Goal: Task Accomplishment & Management: Use online tool/utility

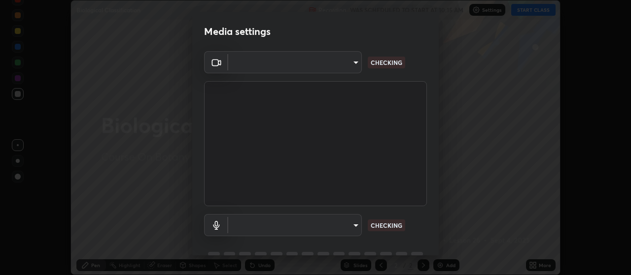
scroll to position [48, 0]
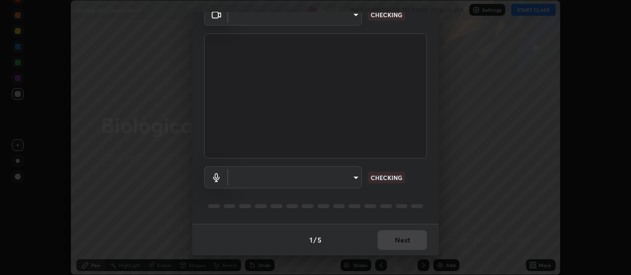
type input "aa80b3cfad25c03b964e6ff1e85cf5bf4b92df3966dde2f5c6b0d50eac350734"
type input "4152eadd631482af786d3cfa734edf88c1bf9d58df27661f67b4df8b2f2fba22"
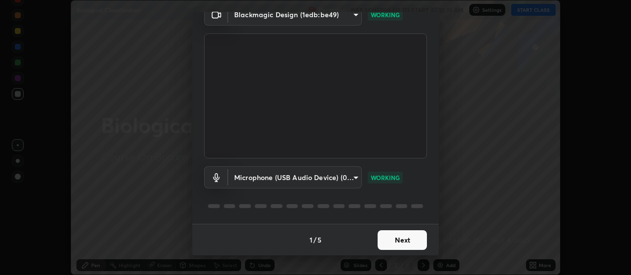
click at [406, 241] on button "Next" at bounding box center [401, 241] width 49 height 20
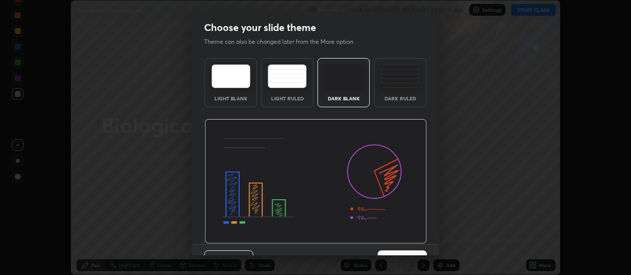
click at [406, 243] on img at bounding box center [316, 181] width 222 height 125
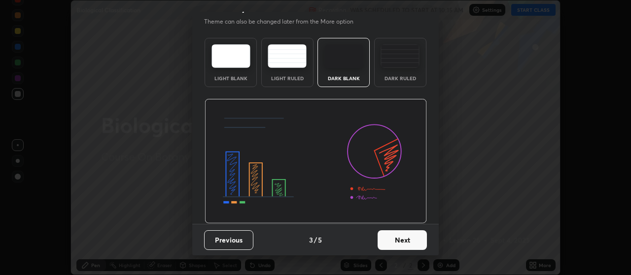
click at [401, 240] on button "Next" at bounding box center [401, 241] width 49 height 20
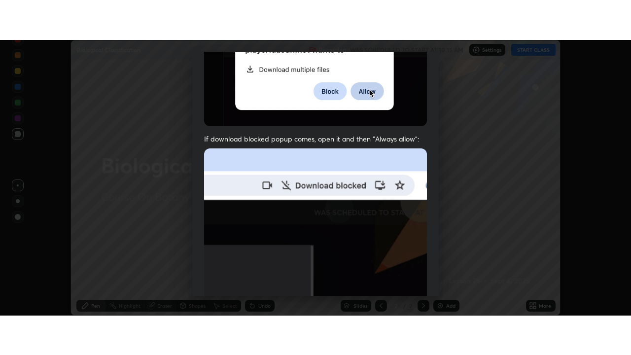
scroll to position [249, 0]
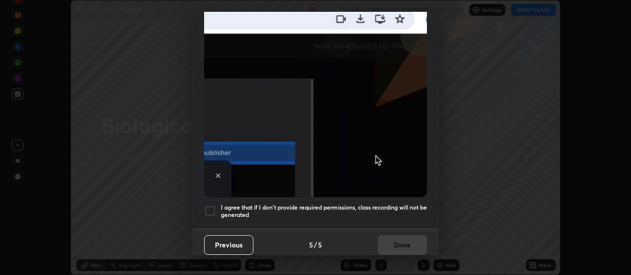
click at [209, 207] on div at bounding box center [210, 211] width 12 height 12
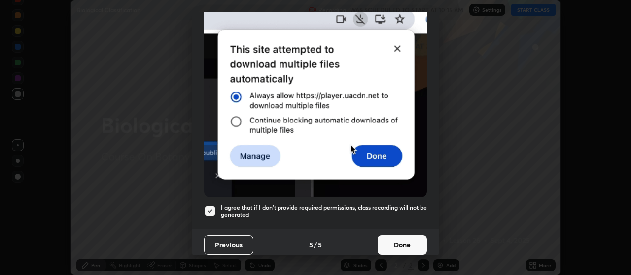
click at [399, 242] on button "Done" at bounding box center [401, 246] width 49 height 20
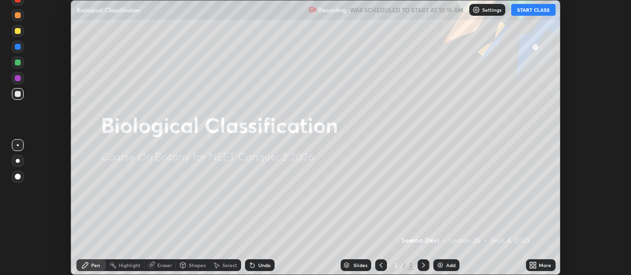
click at [544, 10] on button "START CLASS" at bounding box center [533, 10] width 44 height 12
click at [545, 264] on div "More" at bounding box center [545, 265] width 12 height 5
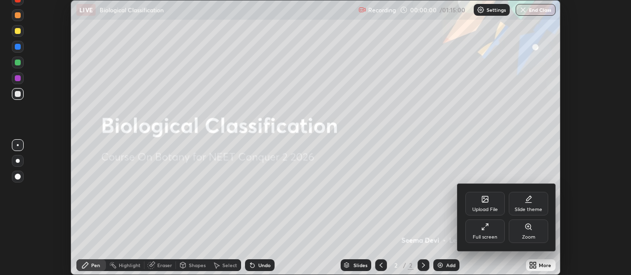
click at [487, 231] on div "Full screen" at bounding box center [484, 232] width 39 height 24
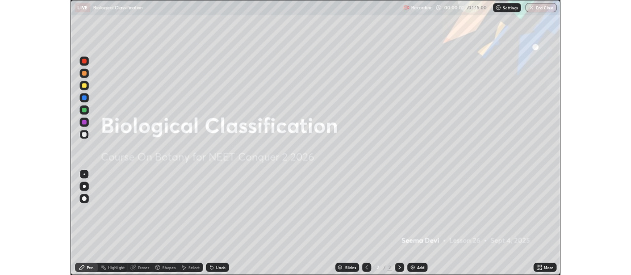
scroll to position [355, 631]
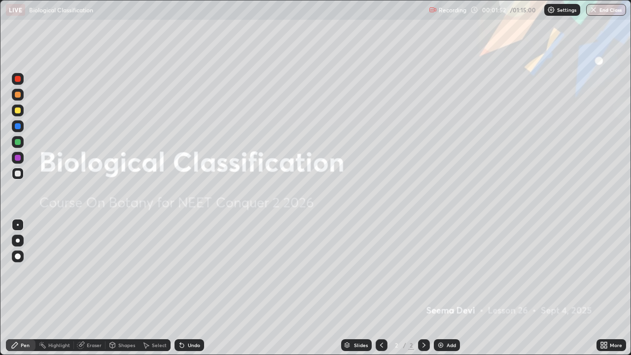
click at [446, 275] on div "Add" at bounding box center [450, 344] width 9 height 5
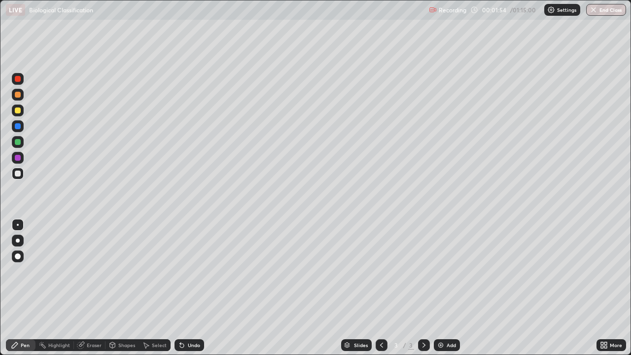
click at [18, 241] on div at bounding box center [18, 241] width 4 height 4
click at [18, 109] on div at bounding box center [18, 110] width 6 height 6
click at [195, 275] on div "Undo" at bounding box center [194, 344] width 12 height 5
click at [192, 275] on div "Undo" at bounding box center [189, 345] width 30 height 12
click at [21, 159] on div at bounding box center [18, 158] width 12 height 12
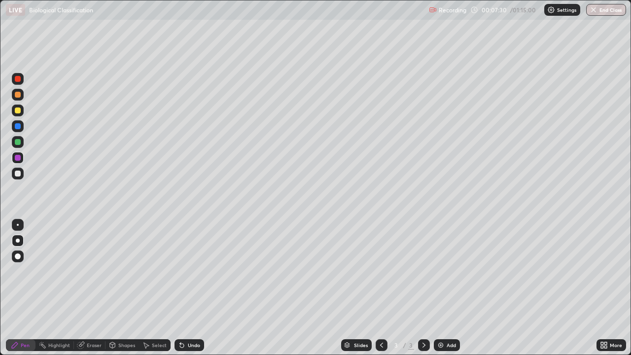
click at [21, 130] on div at bounding box center [18, 126] width 12 height 12
click at [20, 171] on div at bounding box center [18, 174] width 6 height 6
click at [21, 163] on div at bounding box center [18, 158] width 12 height 12
click at [17, 173] on div at bounding box center [18, 174] width 6 height 6
click at [17, 157] on div at bounding box center [18, 158] width 6 height 6
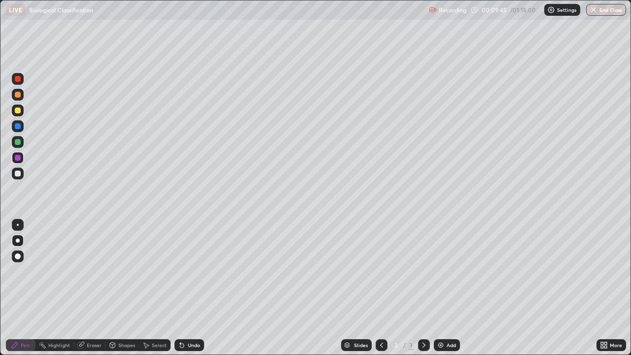
click at [17, 107] on div at bounding box center [18, 110] width 6 height 6
click at [443, 275] on div "Add" at bounding box center [447, 345] width 26 height 12
click at [20, 114] on div at bounding box center [18, 110] width 12 height 12
click at [23, 162] on div at bounding box center [18, 158] width 12 height 16
click at [21, 127] on div at bounding box center [18, 126] width 12 height 12
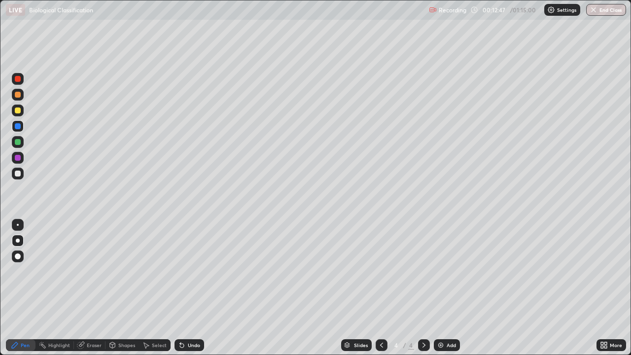
click at [22, 143] on div at bounding box center [18, 142] width 12 height 12
click at [22, 224] on div at bounding box center [18, 225] width 12 height 12
click at [18, 114] on div at bounding box center [18, 110] width 12 height 12
click at [18, 97] on div at bounding box center [18, 95] width 6 height 6
click at [188, 275] on div "Undo" at bounding box center [194, 344] width 12 height 5
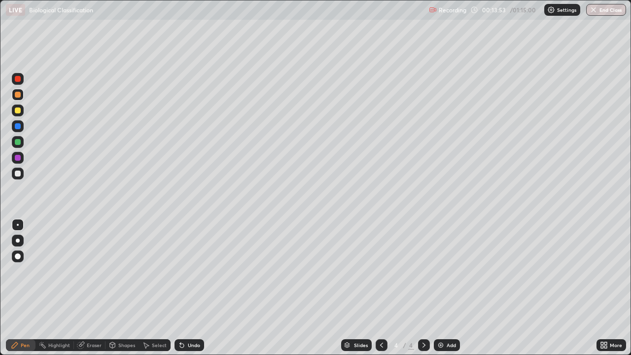
click at [19, 157] on div at bounding box center [18, 158] width 6 height 6
click at [21, 83] on div at bounding box center [18, 79] width 12 height 12
click at [19, 158] on div at bounding box center [18, 158] width 6 height 6
click at [17, 128] on div at bounding box center [18, 126] width 6 height 6
click at [22, 143] on div at bounding box center [18, 142] width 12 height 12
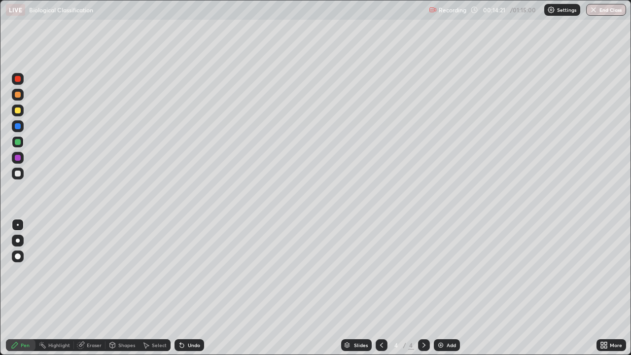
click at [21, 178] on div at bounding box center [18, 174] width 12 height 12
click at [18, 240] on div at bounding box center [18, 241] width 4 height 4
click at [121, 275] on div "Shapes" at bounding box center [126, 344] width 17 height 5
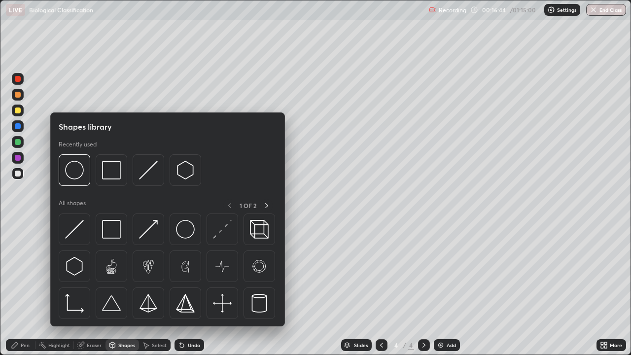
click at [96, 275] on div "Eraser" at bounding box center [94, 344] width 15 height 5
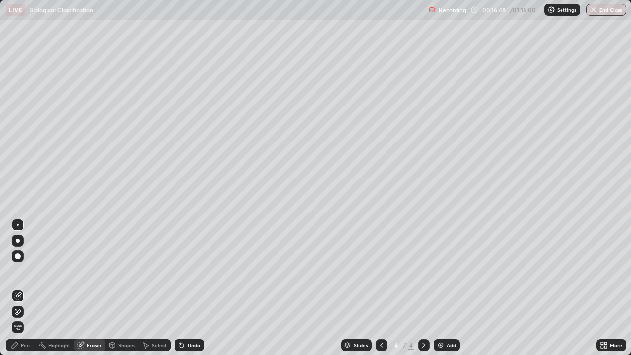
click at [22, 275] on div "Pen" at bounding box center [25, 344] width 9 height 5
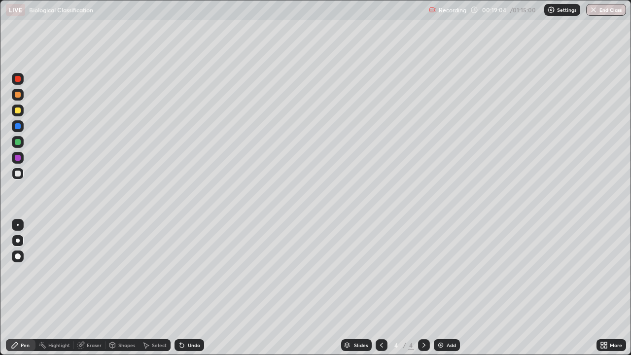
click at [191, 275] on div "Undo" at bounding box center [194, 344] width 12 height 5
click at [19, 141] on div at bounding box center [18, 142] width 6 height 6
click at [194, 275] on div "Undo" at bounding box center [194, 344] width 12 height 5
click at [191, 275] on div "Undo" at bounding box center [194, 344] width 12 height 5
click at [190, 275] on div "Undo" at bounding box center [194, 344] width 12 height 5
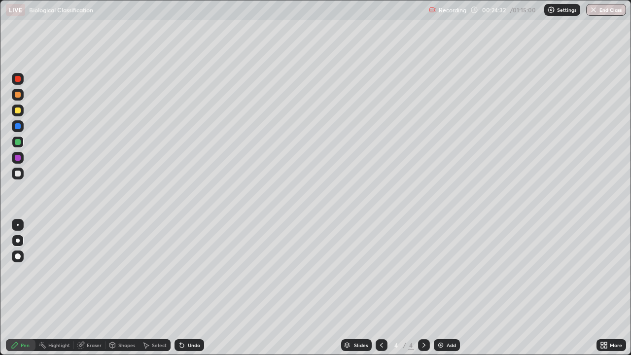
click at [95, 275] on div "Eraser" at bounding box center [94, 344] width 15 height 5
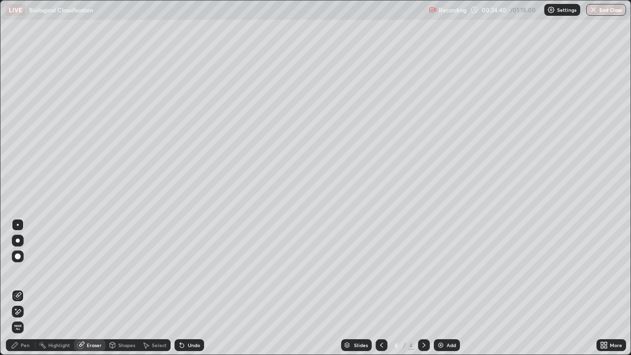
click at [27, 275] on div "Pen" at bounding box center [25, 344] width 9 height 5
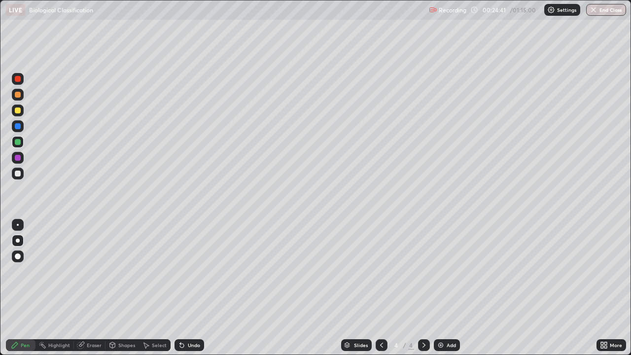
click at [17, 113] on div at bounding box center [18, 110] width 6 height 6
click at [94, 275] on div "Eraser" at bounding box center [94, 344] width 15 height 5
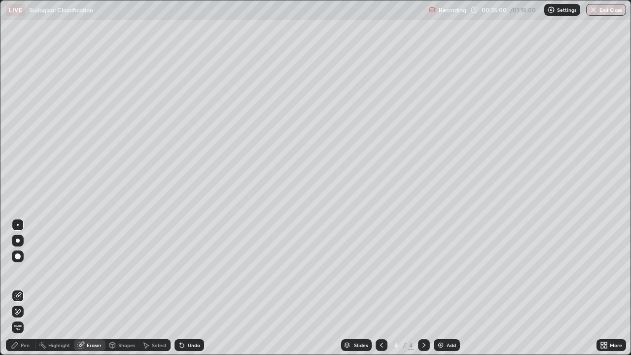
click at [22, 275] on div "Pen" at bounding box center [21, 345] width 30 height 12
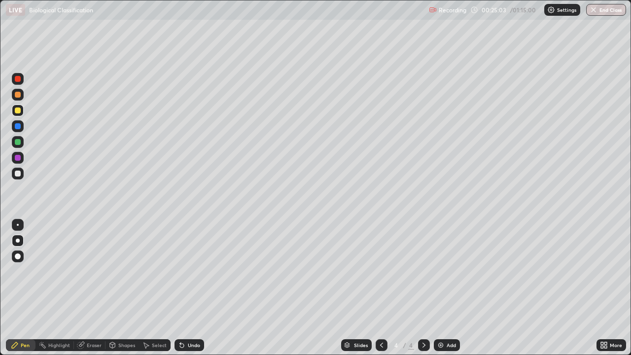
click at [188, 275] on div "Undo" at bounding box center [194, 344] width 12 height 5
click at [190, 275] on div "Undo" at bounding box center [194, 344] width 12 height 5
click at [450, 275] on div "Add" at bounding box center [450, 344] width 9 height 5
click at [444, 275] on div "Add" at bounding box center [447, 345] width 26 height 12
click at [19, 178] on div at bounding box center [18, 174] width 12 height 12
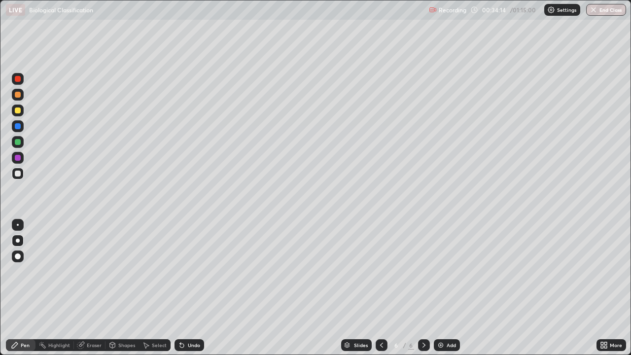
click at [189, 275] on div "Undo" at bounding box center [194, 344] width 12 height 5
click at [189, 275] on div "Undo" at bounding box center [189, 345] width 30 height 12
click at [21, 110] on div at bounding box center [18, 110] width 12 height 12
click at [20, 141] on div at bounding box center [18, 142] width 6 height 6
click at [17, 173] on div at bounding box center [18, 174] width 6 height 6
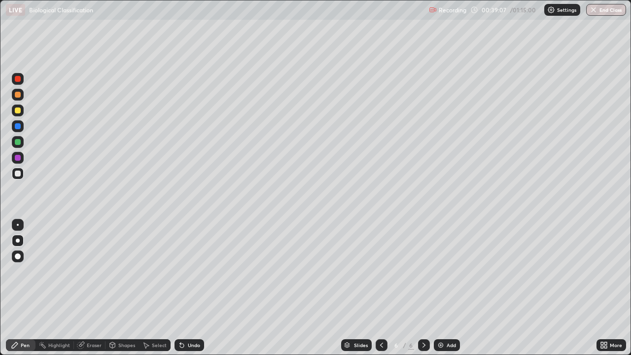
click at [189, 275] on div "Undo" at bounding box center [194, 344] width 12 height 5
click at [191, 275] on div "Undo" at bounding box center [194, 344] width 12 height 5
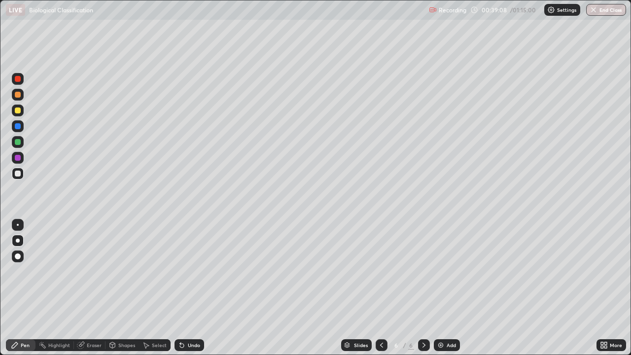
click at [191, 275] on div "Undo" at bounding box center [194, 344] width 12 height 5
click at [192, 275] on div "Undo" at bounding box center [194, 344] width 12 height 5
click at [191, 275] on div "Undo" at bounding box center [194, 344] width 12 height 5
click at [192, 275] on div "Undo" at bounding box center [194, 344] width 12 height 5
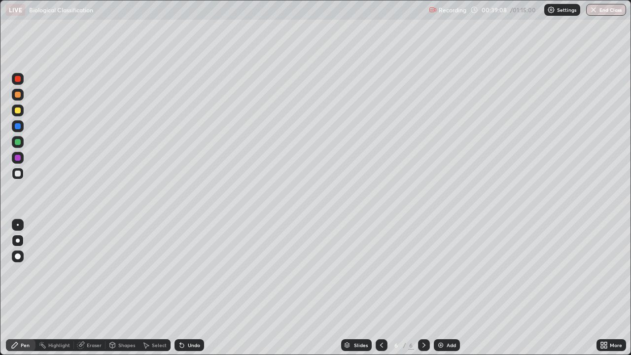
click at [192, 275] on div "Undo" at bounding box center [194, 344] width 12 height 5
click at [191, 275] on div "Undo" at bounding box center [194, 344] width 12 height 5
click at [192, 275] on div "Undo" at bounding box center [194, 344] width 12 height 5
click at [20, 115] on div at bounding box center [18, 110] width 12 height 12
click at [95, 275] on div "Eraser" at bounding box center [94, 344] width 15 height 5
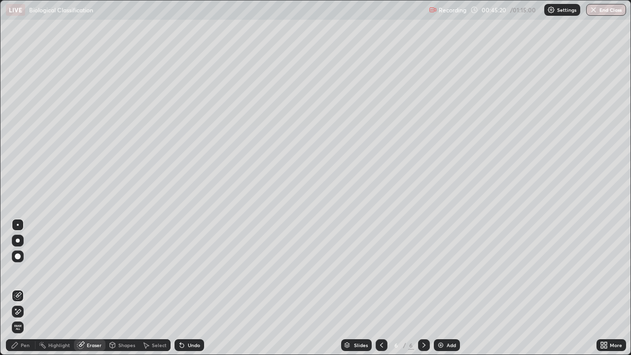
click at [24, 275] on div "Pen" at bounding box center [25, 344] width 9 height 5
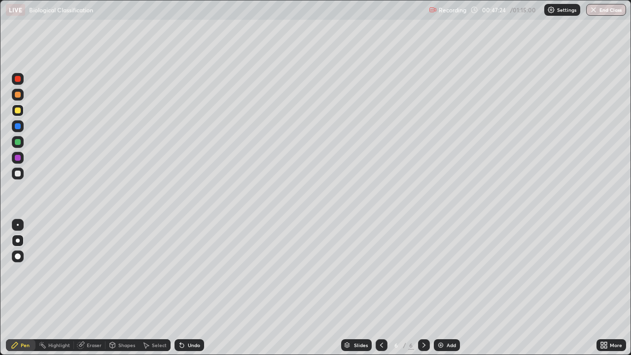
click at [451, 275] on div "Add" at bounding box center [450, 344] width 9 height 5
click at [20, 176] on div at bounding box center [18, 174] width 12 height 12
click at [442, 275] on img at bounding box center [441, 345] width 8 height 8
click at [20, 112] on div at bounding box center [18, 110] width 6 height 6
click at [18, 143] on div at bounding box center [18, 142] width 6 height 6
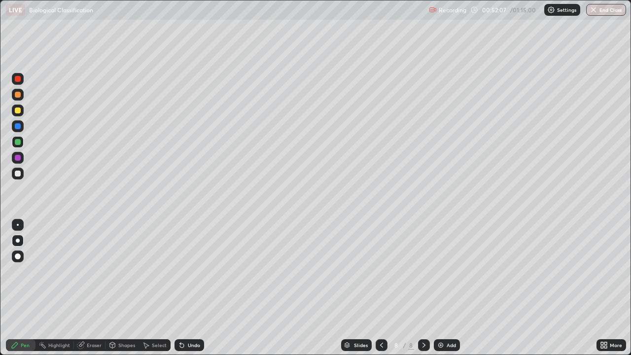
click at [22, 158] on div at bounding box center [18, 158] width 12 height 12
click at [20, 144] on div at bounding box center [18, 142] width 6 height 6
click at [19, 159] on div at bounding box center [18, 158] width 6 height 6
click at [18, 173] on div at bounding box center [18, 174] width 6 height 6
click at [18, 127] on div at bounding box center [18, 126] width 6 height 6
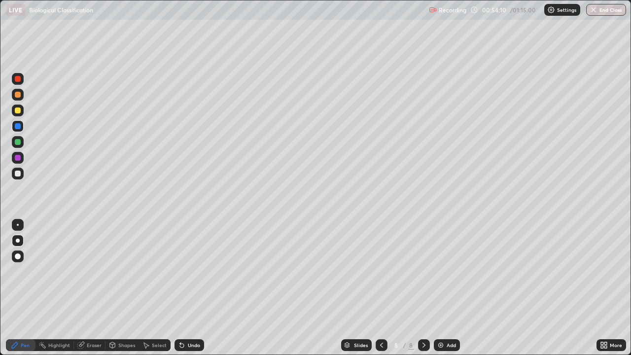
click at [18, 128] on div at bounding box center [18, 126] width 6 height 6
click at [20, 144] on div at bounding box center [18, 142] width 12 height 12
click at [17, 114] on div at bounding box center [18, 110] width 12 height 12
click at [17, 159] on div at bounding box center [18, 158] width 6 height 6
click at [90, 275] on div "Eraser" at bounding box center [94, 344] width 15 height 5
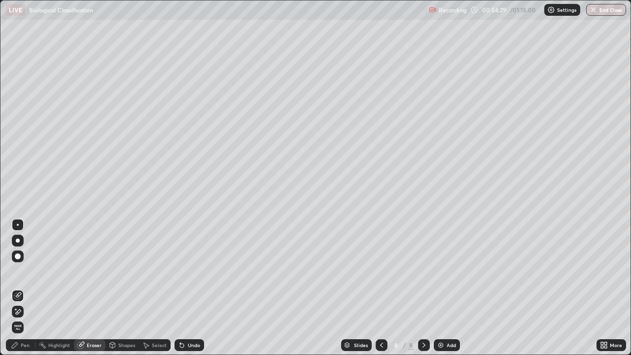
click at [25, 275] on div "Pen" at bounding box center [21, 345] width 30 height 12
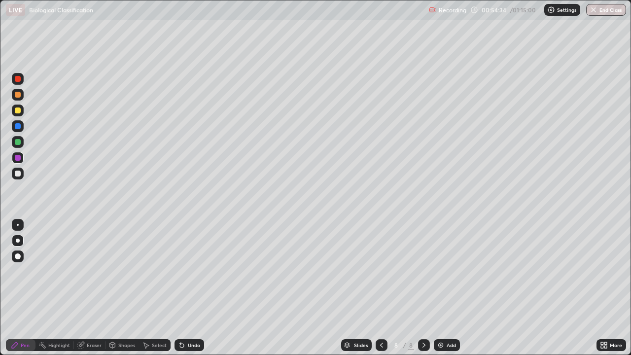
click at [19, 175] on div at bounding box center [18, 174] width 6 height 6
click at [18, 174] on div at bounding box center [18, 174] width 6 height 6
click at [18, 225] on div at bounding box center [18, 225] width 2 height 2
click at [18, 240] on div at bounding box center [18, 241] width 4 height 4
click at [200, 275] on div "Undo" at bounding box center [189, 345] width 30 height 12
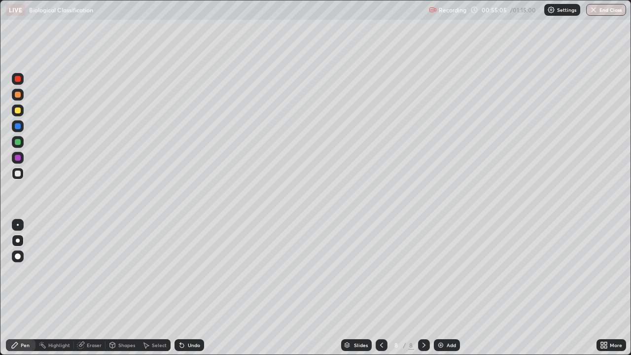
click at [201, 275] on div "Undo" at bounding box center [189, 345] width 30 height 12
click at [199, 275] on div "Undo" at bounding box center [189, 345] width 30 height 12
click at [197, 275] on div "Undo" at bounding box center [194, 344] width 12 height 5
click at [188, 275] on div "Undo" at bounding box center [194, 344] width 12 height 5
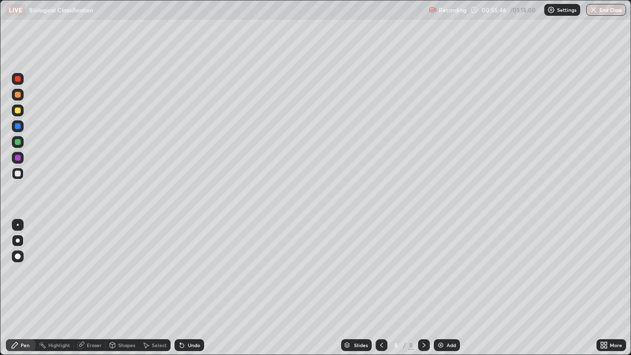
click at [192, 275] on div "Undo" at bounding box center [189, 345] width 30 height 12
click at [193, 275] on div "Undo" at bounding box center [188, 345] width 34 height 20
click at [180, 275] on icon at bounding box center [182, 345] width 4 height 4
click at [197, 275] on div "Undo" at bounding box center [194, 344] width 12 height 5
click at [195, 275] on div "Undo" at bounding box center [194, 344] width 12 height 5
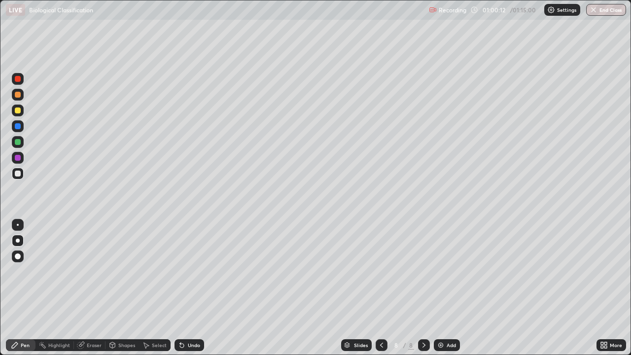
click at [450, 275] on div "Add" at bounding box center [450, 344] width 9 height 5
click at [20, 112] on div at bounding box center [18, 110] width 6 height 6
click at [188, 275] on div "Undo" at bounding box center [194, 344] width 12 height 5
click at [197, 275] on div "Undo" at bounding box center [194, 344] width 12 height 5
click at [193, 275] on div "Undo" at bounding box center [194, 344] width 12 height 5
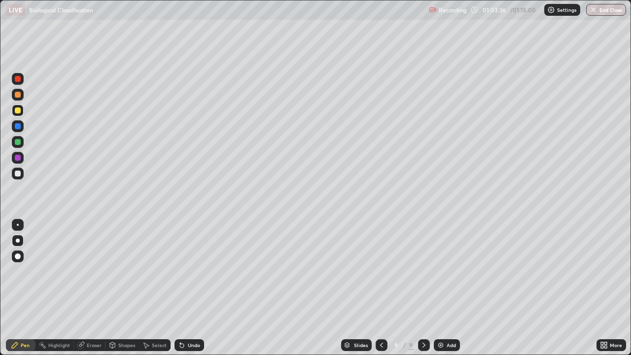
click at [18, 159] on div at bounding box center [18, 158] width 6 height 6
click at [21, 173] on div at bounding box center [18, 174] width 12 height 12
click at [449, 275] on div "Add" at bounding box center [450, 344] width 9 height 5
click at [188, 275] on div "Undo" at bounding box center [194, 344] width 12 height 5
click at [20, 141] on div at bounding box center [18, 142] width 6 height 6
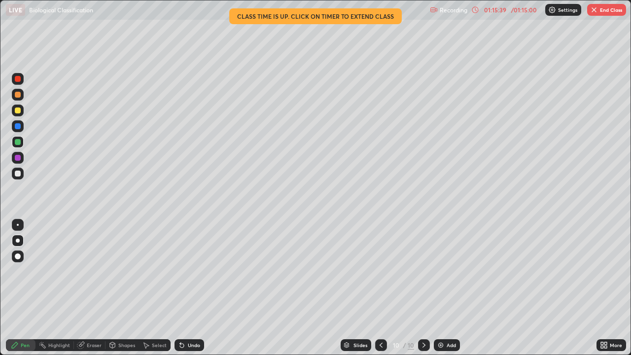
click at [610, 13] on button "End Class" at bounding box center [606, 10] width 39 height 12
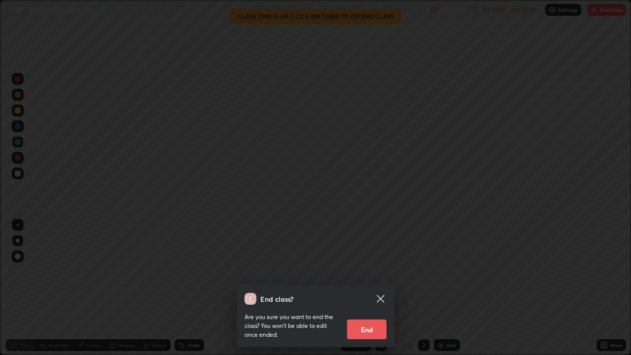
click at [363, 275] on button "End" at bounding box center [366, 329] width 39 height 20
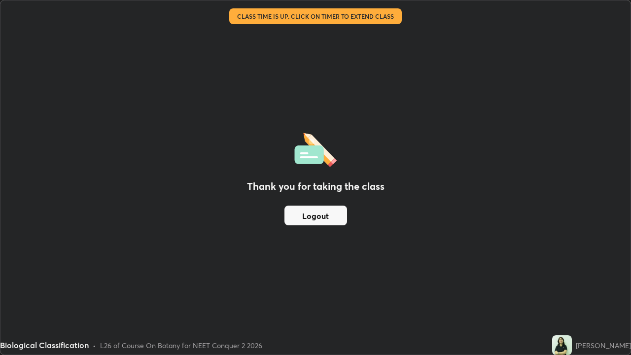
click at [303, 220] on button "Logout" at bounding box center [315, 215] width 63 height 20
click at [313, 215] on button "Logout" at bounding box center [315, 215] width 63 height 20
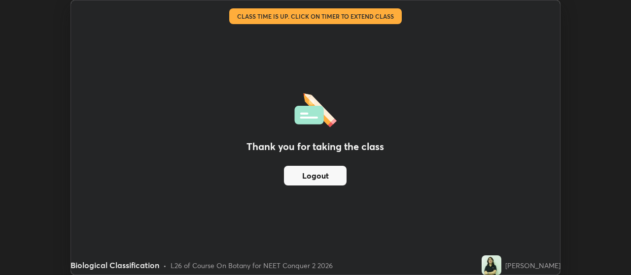
scroll to position [49002, 48647]
click at [325, 178] on button "Logout" at bounding box center [315, 176] width 63 height 20
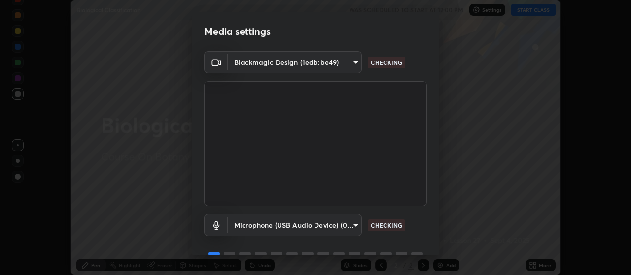
scroll to position [48, 0]
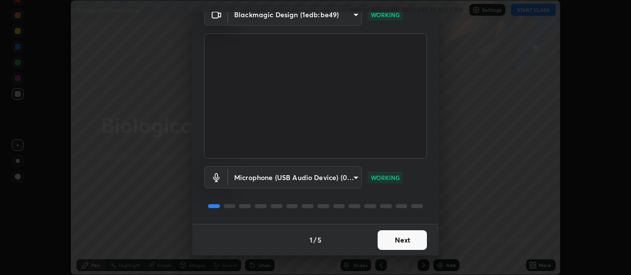
click at [406, 242] on button "Next" at bounding box center [401, 241] width 49 height 20
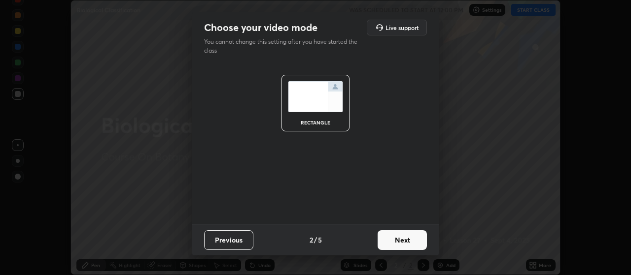
click at [408, 243] on button "Next" at bounding box center [401, 241] width 49 height 20
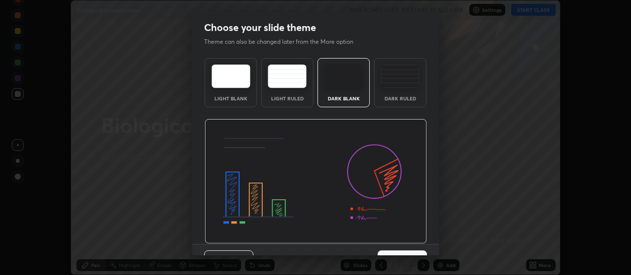
click at [409, 242] on img at bounding box center [316, 181] width 222 height 125
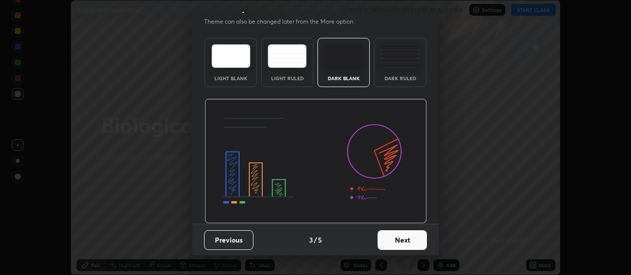
click at [400, 243] on button "Next" at bounding box center [401, 241] width 49 height 20
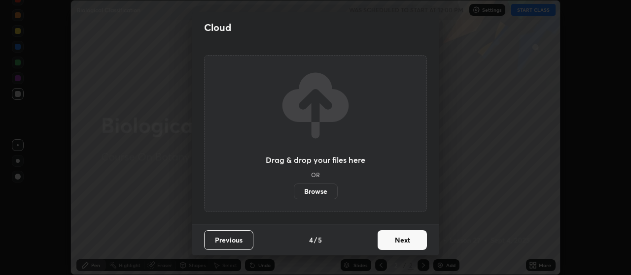
scroll to position [0, 0]
click at [400, 243] on button "Next" at bounding box center [401, 241] width 49 height 20
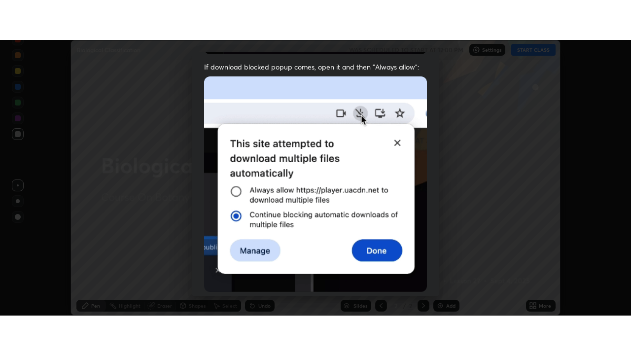
scroll to position [249, 0]
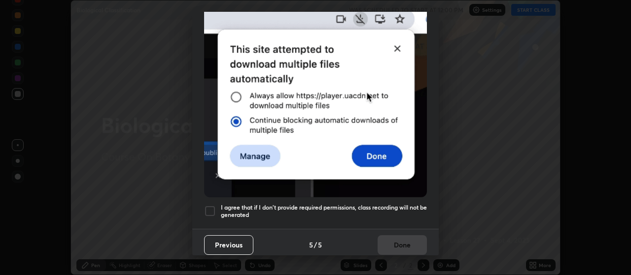
click at [209, 205] on div at bounding box center [210, 211] width 12 height 12
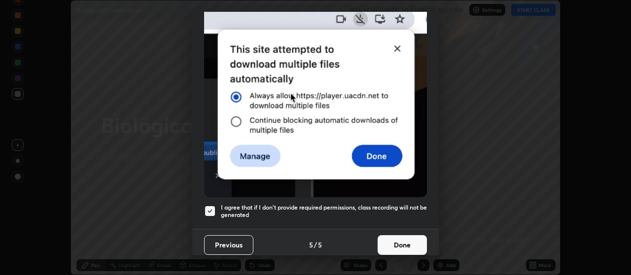
click at [397, 242] on button "Done" at bounding box center [401, 246] width 49 height 20
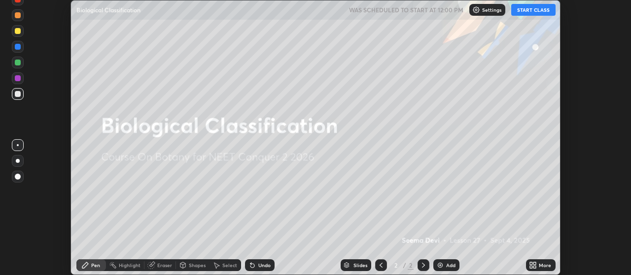
click at [539, 15] on button "START CLASS" at bounding box center [533, 10] width 44 height 12
click at [541, 268] on div "More" at bounding box center [545, 265] width 12 height 5
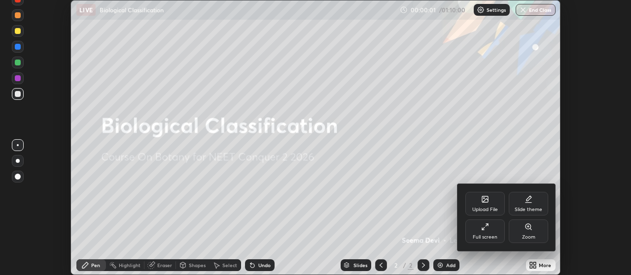
click at [490, 230] on div "Full screen" at bounding box center [484, 232] width 39 height 24
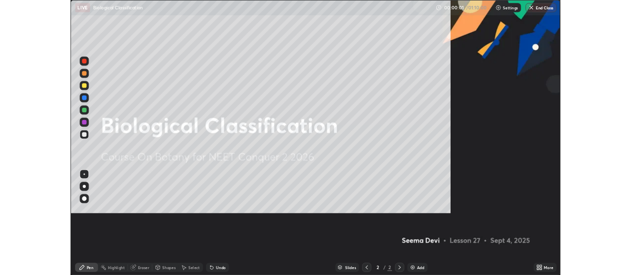
scroll to position [355, 631]
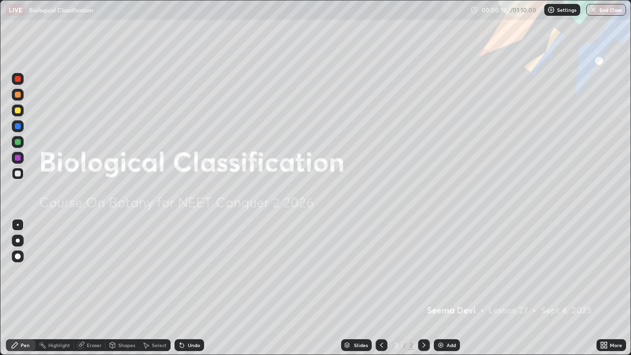
click at [446, 275] on div "Add" at bounding box center [450, 344] width 9 height 5
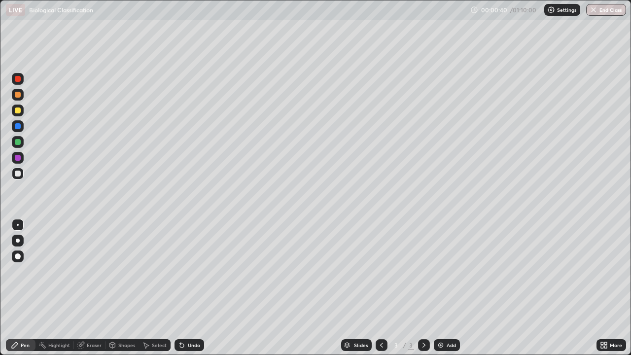
click at [22, 240] on div at bounding box center [18, 241] width 12 height 12
click at [22, 114] on div at bounding box center [18, 110] width 12 height 12
click at [18, 142] on div at bounding box center [18, 142] width 6 height 6
click at [20, 174] on div at bounding box center [18, 174] width 6 height 6
click at [18, 142] on div at bounding box center [18, 142] width 6 height 6
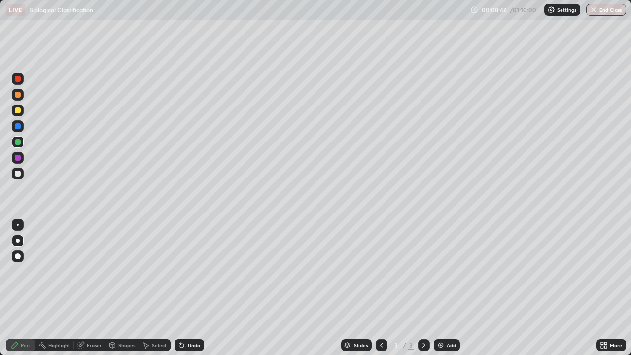
click at [21, 109] on div at bounding box center [18, 110] width 12 height 12
click at [447, 275] on div "Add" at bounding box center [450, 344] width 9 height 5
click at [194, 275] on div "Undo" at bounding box center [194, 344] width 12 height 5
click at [193, 275] on div "Undo" at bounding box center [194, 344] width 12 height 5
click at [22, 173] on div at bounding box center [18, 174] width 12 height 12
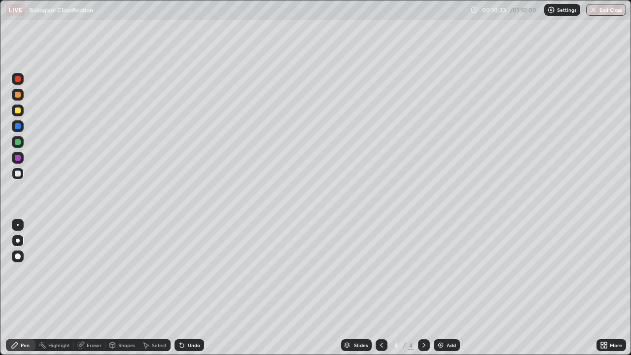
click at [16, 111] on div at bounding box center [18, 110] width 6 height 6
click at [18, 173] on div at bounding box center [18, 174] width 6 height 6
click at [18, 110] on div at bounding box center [18, 110] width 6 height 6
click at [190, 275] on div "Undo" at bounding box center [194, 344] width 12 height 5
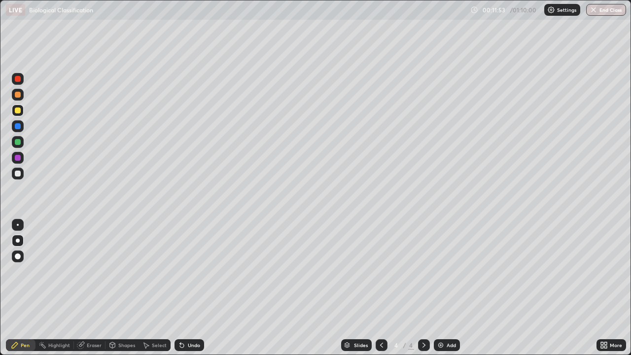
click at [188, 275] on div "Undo" at bounding box center [194, 344] width 12 height 5
click at [190, 275] on div "Undo" at bounding box center [194, 344] width 12 height 5
click at [192, 275] on div "Undo" at bounding box center [194, 344] width 12 height 5
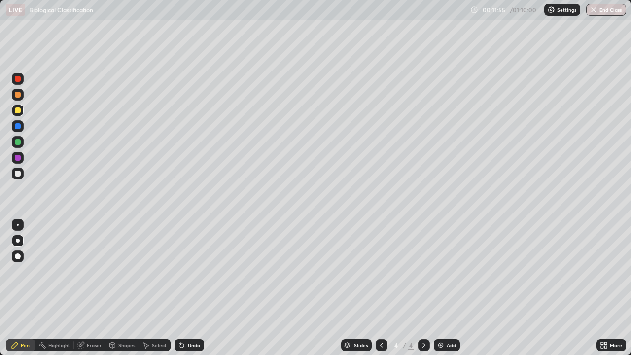
click at [190, 275] on div "Undo" at bounding box center [194, 344] width 12 height 5
click at [192, 275] on div "Undo" at bounding box center [189, 345] width 30 height 12
click at [20, 172] on div at bounding box center [18, 174] width 6 height 6
click at [20, 111] on div at bounding box center [18, 110] width 6 height 6
click at [194, 275] on div "Undo" at bounding box center [194, 344] width 12 height 5
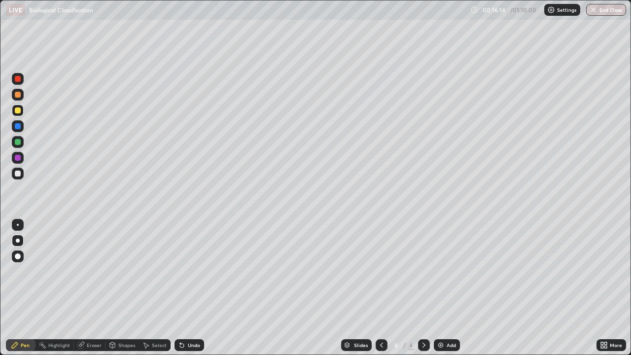
click at [190, 275] on div "Undo" at bounding box center [194, 344] width 12 height 5
click at [192, 275] on div "Undo" at bounding box center [194, 344] width 12 height 5
click at [190, 275] on div "Undo" at bounding box center [189, 345] width 30 height 12
click at [445, 275] on div "Add" at bounding box center [447, 345] width 26 height 12
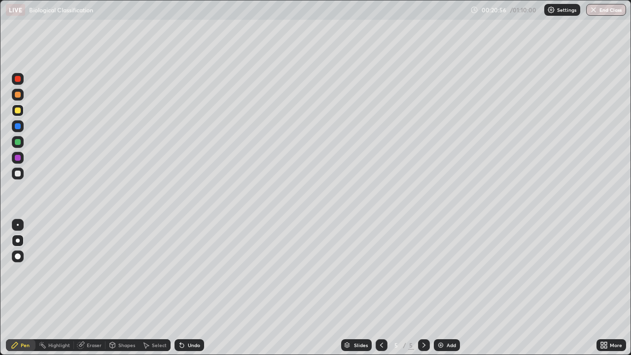
click at [20, 173] on div at bounding box center [18, 174] width 6 height 6
click at [18, 111] on div at bounding box center [18, 110] width 6 height 6
click at [20, 176] on div at bounding box center [18, 174] width 12 height 12
click at [18, 111] on div at bounding box center [18, 110] width 6 height 6
click at [21, 171] on div at bounding box center [18, 174] width 12 height 12
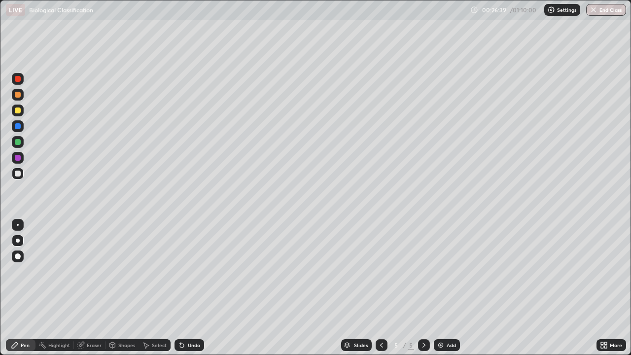
click at [447, 275] on div "Add" at bounding box center [450, 344] width 9 height 5
click at [18, 110] on div at bounding box center [18, 110] width 6 height 6
click at [18, 173] on div at bounding box center [18, 174] width 6 height 6
click at [19, 110] on div at bounding box center [18, 110] width 6 height 6
click at [195, 275] on div "Undo" at bounding box center [194, 344] width 12 height 5
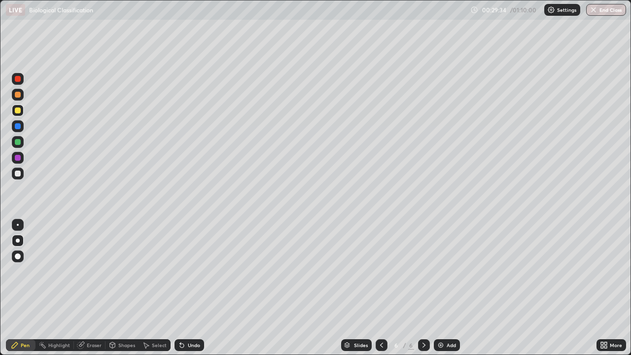
click at [19, 169] on div at bounding box center [18, 174] width 12 height 12
click at [18, 140] on div at bounding box center [18, 142] width 6 height 6
click at [17, 160] on div at bounding box center [18, 158] width 6 height 6
click at [19, 173] on div at bounding box center [18, 174] width 6 height 6
click at [23, 140] on div at bounding box center [18, 142] width 12 height 12
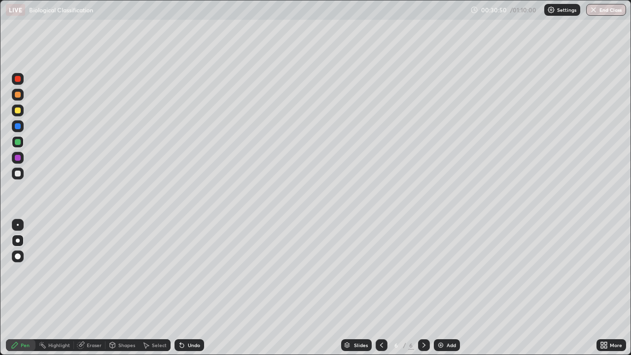
click at [18, 158] on div at bounding box center [18, 158] width 6 height 6
click at [18, 173] on div at bounding box center [18, 174] width 6 height 6
click at [197, 275] on div "Undo" at bounding box center [194, 344] width 12 height 5
click at [202, 275] on div "Undo" at bounding box center [189, 345] width 30 height 12
click at [447, 275] on div "Add" at bounding box center [447, 345] width 26 height 12
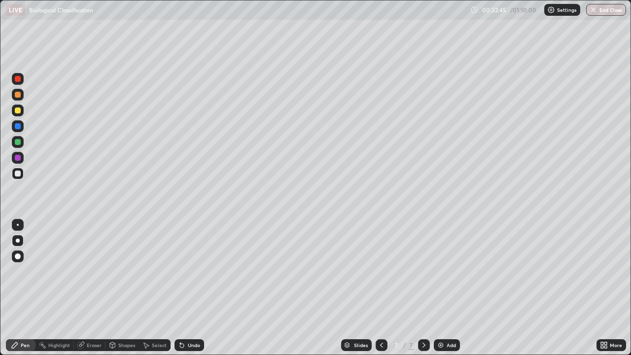
click at [18, 111] on div at bounding box center [18, 110] width 6 height 6
click at [20, 141] on div at bounding box center [18, 142] width 6 height 6
click at [16, 156] on div at bounding box center [18, 158] width 6 height 6
click at [18, 171] on div at bounding box center [18, 174] width 6 height 6
click at [18, 140] on div at bounding box center [18, 142] width 6 height 6
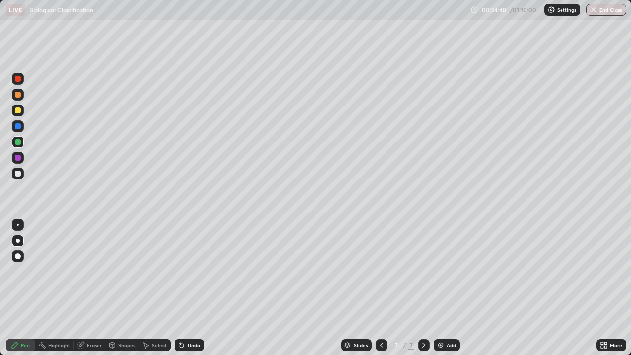
click at [23, 173] on div at bounding box center [18, 174] width 12 height 12
click at [187, 275] on div "Undo" at bounding box center [189, 345] width 30 height 12
click at [19, 139] on div at bounding box center [18, 142] width 6 height 6
click at [448, 275] on div "Add" at bounding box center [450, 344] width 9 height 5
click at [17, 111] on div at bounding box center [18, 110] width 6 height 6
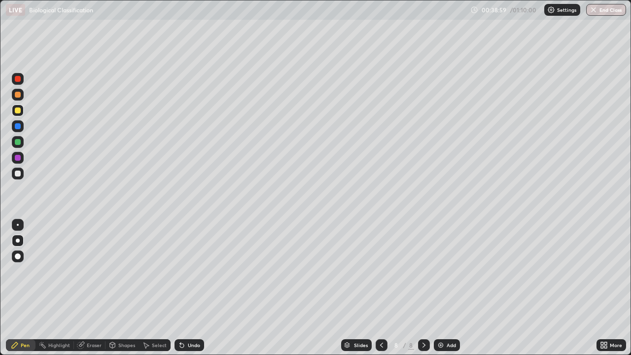
click at [20, 174] on div at bounding box center [18, 174] width 6 height 6
click at [20, 140] on div at bounding box center [18, 142] width 6 height 6
click at [444, 275] on div "Add" at bounding box center [447, 345] width 26 height 12
click at [19, 173] on div at bounding box center [18, 174] width 6 height 6
click at [446, 275] on div "Add" at bounding box center [450, 344] width 9 height 5
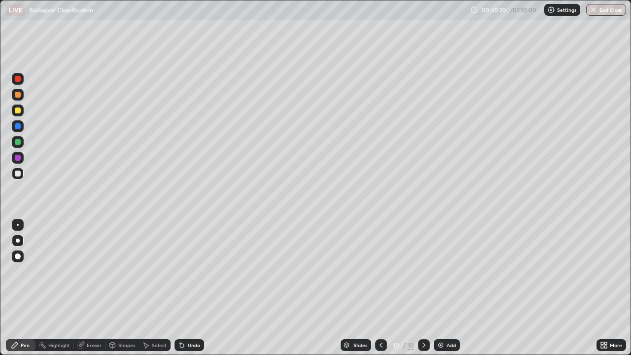
click at [19, 111] on div at bounding box center [18, 110] width 6 height 6
click at [17, 144] on div at bounding box center [18, 142] width 6 height 6
click at [18, 112] on div at bounding box center [18, 110] width 6 height 6
click at [18, 174] on div at bounding box center [18, 174] width 6 height 6
click at [19, 141] on div at bounding box center [18, 142] width 6 height 6
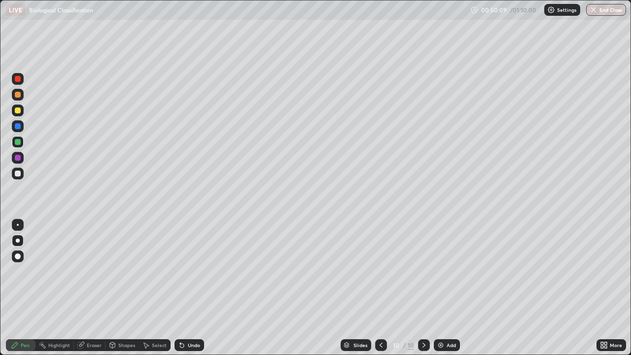
click at [187, 275] on div "Undo" at bounding box center [189, 345] width 30 height 12
click at [18, 110] on div at bounding box center [18, 110] width 6 height 6
click at [21, 174] on div at bounding box center [18, 174] width 12 height 12
click at [18, 142] on div at bounding box center [18, 142] width 6 height 6
click at [20, 111] on div at bounding box center [18, 110] width 6 height 6
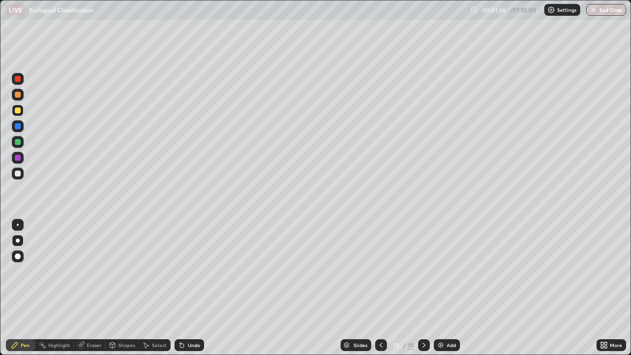
click at [22, 171] on div at bounding box center [18, 174] width 12 height 12
click at [384, 275] on div at bounding box center [381, 345] width 12 height 12
click at [380, 275] on icon at bounding box center [381, 345] width 8 height 8
click at [379, 275] on icon at bounding box center [381, 345] width 8 height 8
click at [385, 275] on div at bounding box center [381, 345] width 12 height 12
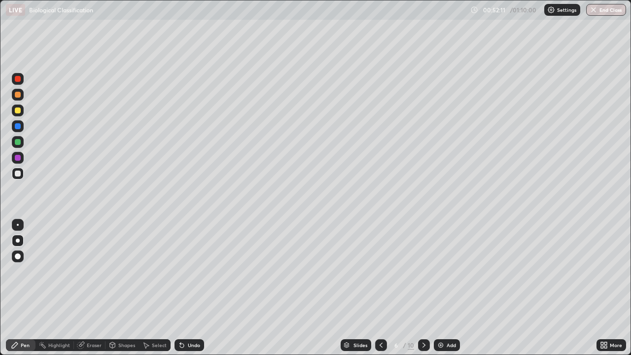
click at [380, 275] on div at bounding box center [381, 345] width 12 height 12
click at [423, 275] on icon at bounding box center [424, 345] width 8 height 8
click at [427, 275] on div at bounding box center [424, 345] width 12 height 12
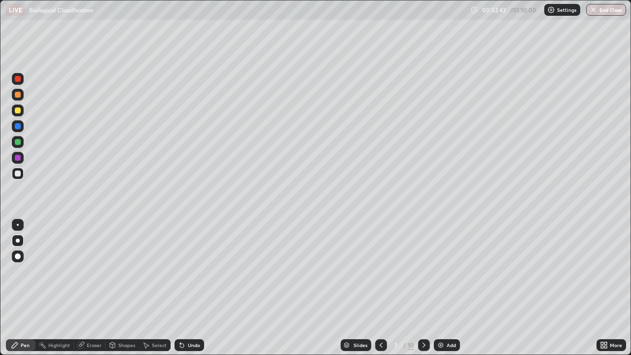
click at [427, 275] on icon at bounding box center [424, 345] width 8 height 8
click at [423, 275] on icon at bounding box center [424, 345] width 8 height 8
click at [424, 275] on icon at bounding box center [424, 345] width 8 height 8
click at [380, 275] on icon at bounding box center [381, 345] width 8 height 8
click at [423, 275] on icon at bounding box center [424, 345] width 8 height 8
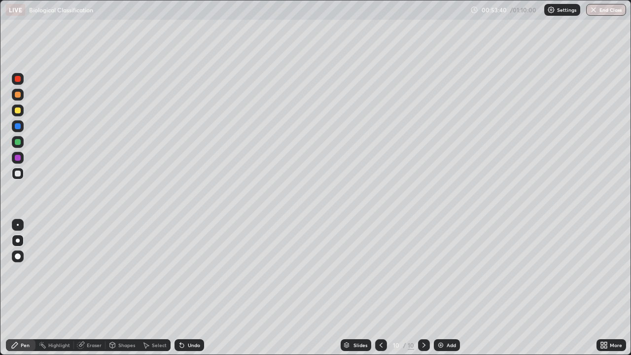
click at [89, 275] on div "Eraser" at bounding box center [94, 344] width 15 height 5
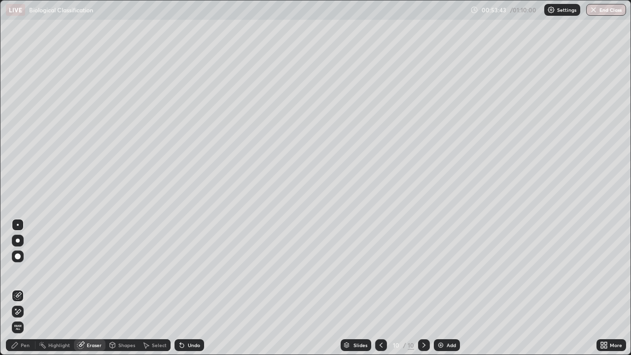
click at [21, 275] on div "Pen" at bounding box center [25, 344] width 9 height 5
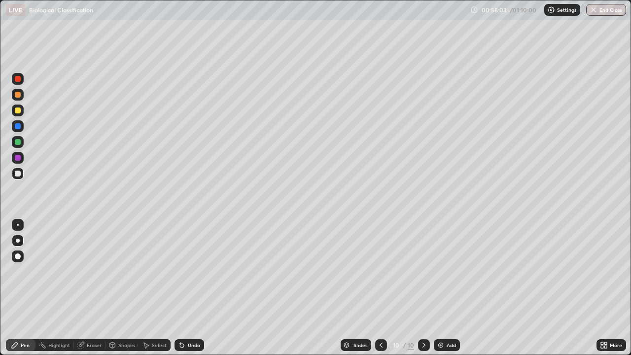
click at [453, 275] on div "Add" at bounding box center [450, 344] width 9 height 5
click at [15, 112] on div at bounding box center [18, 110] width 6 height 6
click at [444, 275] on div "Add" at bounding box center [447, 345] width 26 height 12
click at [18, 143] on div at bounding box center [18, 142] width 6 height 6
click at [17, 143] on div at bounding box center [18, 142] width 6 height 6
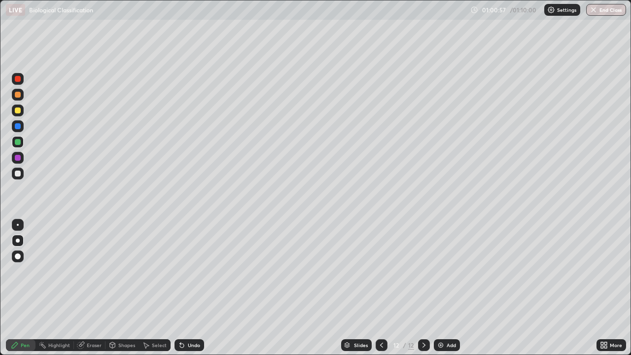
click at [17, 113] on div at bounding box center [18, 110] width 6 height 6
click at [18, 128] on div at bounding box center [18, 126] width 6 height 6
click at [21, 175] on div at bounding box center [18, 174] width 12 height 12
click at [190, 275] on div "Undo" at bounding box center [194, 344] width 12 height 5
click at [24, 275] on div "Pen" at bounding box center [25, 344] width 9 height 5
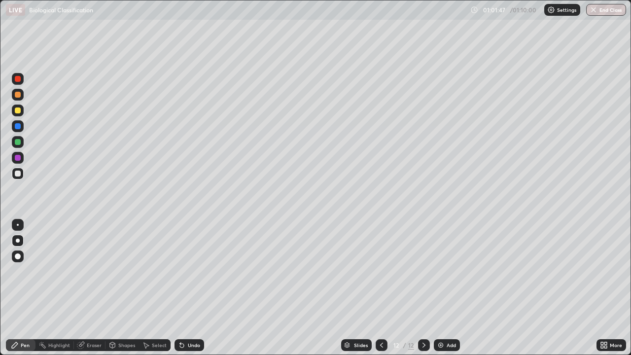
click at [20, 174] on div at bounding box center [18, 174] width 6 height 6
click at [16, 140] on div at bounding box center [18, 142] width 6 height 6
click at [17, 112] on div at bounding box center [18, 110] width 6 height 6
click at [16, 127] on div at bounding box center [18, 126] width 6 height 6
click at [23, 172] on div at bounding box center [18, 174] width 12 height 12
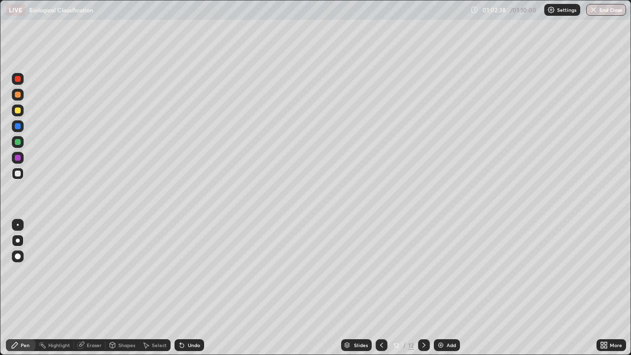
click at [19, 127] on div at bounding box center [18, 126] width 6 height 6
click at [17, 111] on div at bounding box center [18, 110] width 6 height 6
click at [20, 129] on div at bounding box center [18, 126] width 12 height 12
click at [18, 173] on div at bounding box center [18, 174] width 6 height 6
click at [20, 174] on div at bounding box center [18, 174] width 6 height 6
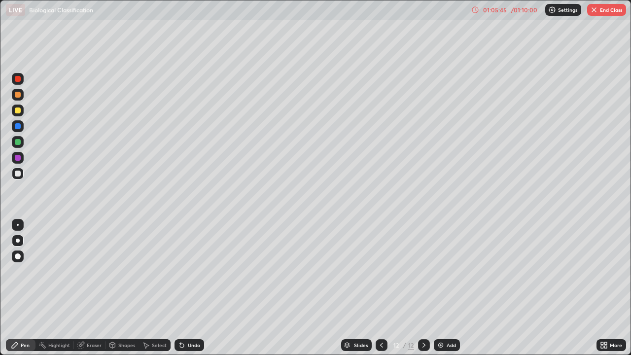
click at [99, 275] on div "Eraser" at bounding box center [94, 344] width 15 height 5
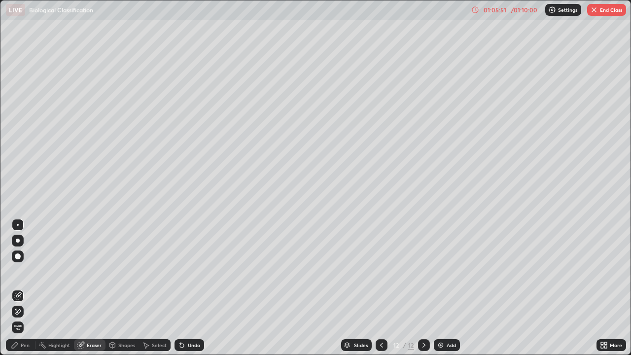
click at [30, 275] on div "Pen" at bounding box center [21, 345] width 30 height 12
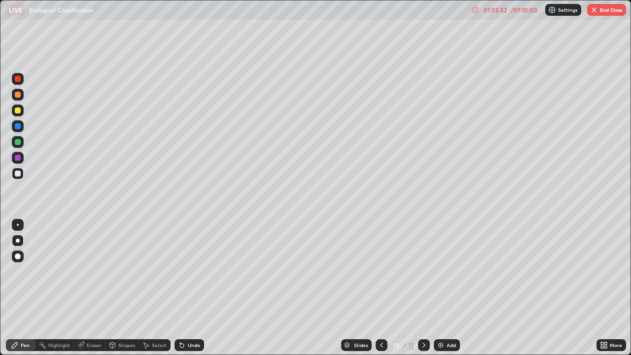
click at [18, 110] on div at bounding box center [18, 110] width 6 height 6
click at [20, 109] on div at bounding box center [18, 110] width 6 height 6
click at [21, 174] on div at bounding box center [18, 174] width 12 height 12
click at [23, 113] on div at bounding box center [18, 110] width 12 height 12
click at [22, 173] on div at bounding box center [18, 174] width 12 height 12
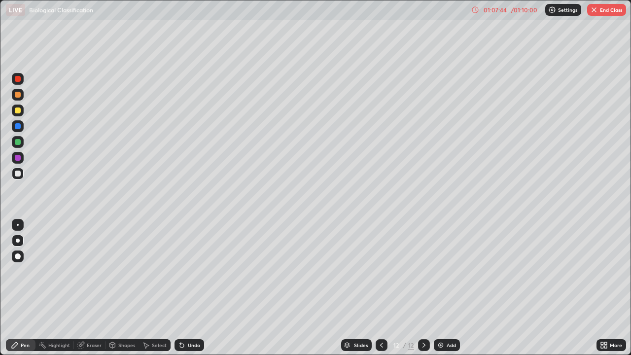
click at [93, 275] on div "Eraser" at bounding box center [94, 344] width 15 height 5
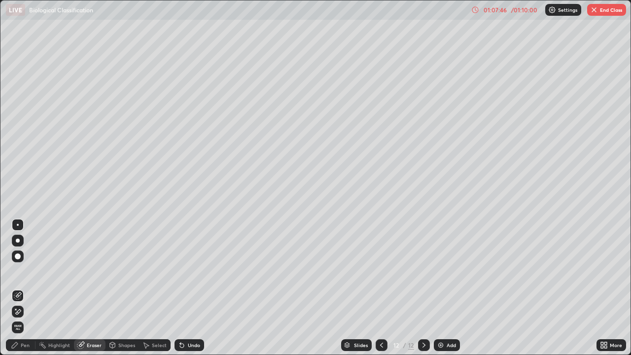
click at [20, 275] on div "Pen" at bounding box center [21, 345] width 30 height 12
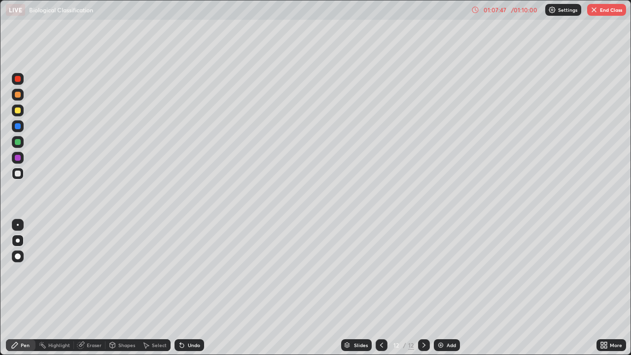
click at [15, 112] on div at bounding box center [18, 110] width 12 height 12
click at [20, 172] on div at bounding box center [18, 174] width 6 height 6
click at [606, 13] on button "End Class" at bounding box center [606, 10] width 39 height 12
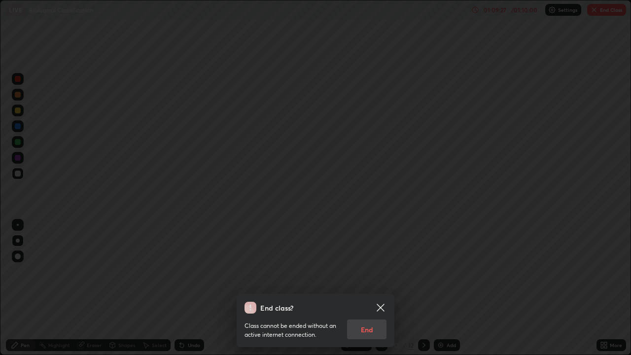
click at [363, 275] on div "Class cannot be ended without an active internet connection. End" at bounding box center [315, 326] width 142 height 26
click at [367, 275] on div "Class cannot be ended without an active internet connection. End" at bounding box center [315, 326] width 142 height 26
click at [465, 275] on div "End class? Class cannot be ended without an active internet connection. End" at bounding box center [315, 177] width 631 height 355
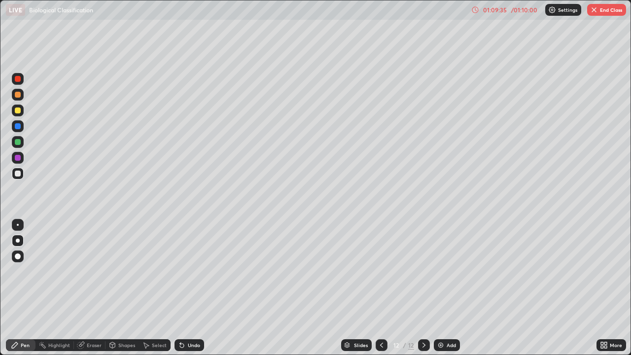
click at [609, 10] on button "End Class" at bounding box center [606, 10] width 39 height 12
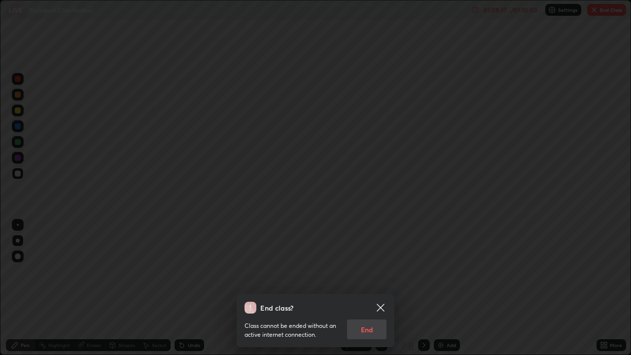
click at [365, 275] on div "Class cannot be ended without an active internet connection. End" at bounding box center [315, 326] width 142 height 26
click at [383, 275] on icon at bounding box center [381, 308] width 12 height 12
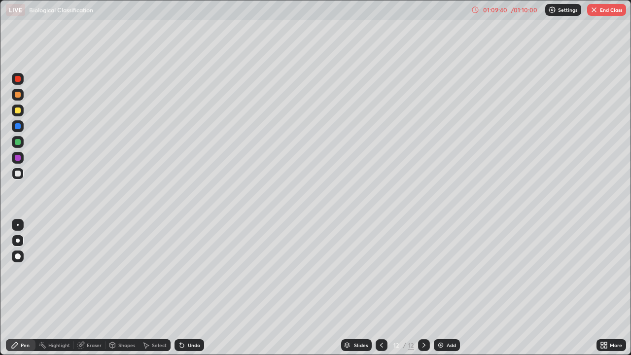
click at [612, 275] on div "More" at bounding box center [611, 345] width 30 height 12
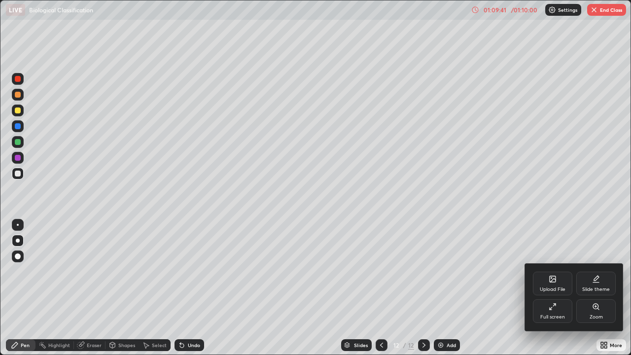
click at [554, 275] on icon at bounding box center [552, 307] width 8 height 8
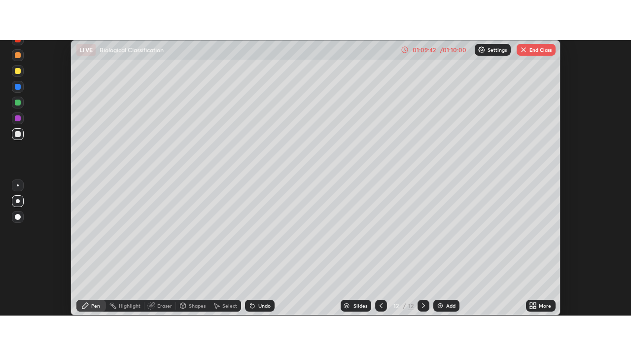
scroll to position [49002, 48647]
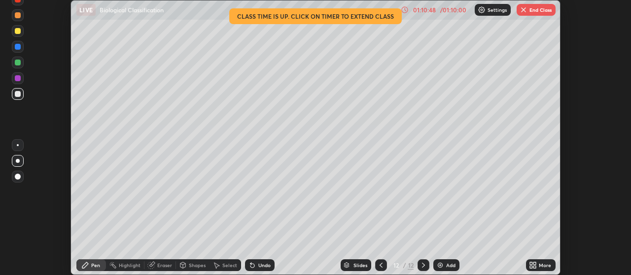
click at [530, 10] on button "End Class" at bounding box center [535, 10] width 39 height 12
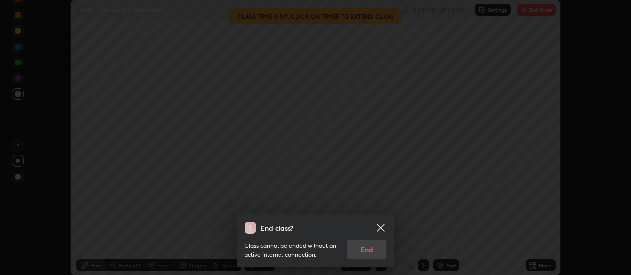
click at [364, 248] on div "Class cannot be ended without an active internet connection. End" at bounding box center [315, 247] width 142 height 26
click at [366, 253] on div "Class cannot be ended without an active internet connection. End" at bounding box center [315, 247] width 142 height 26
click at [368, 251] on div "Class cannot be ended without an active internet connection. End" at bounding box center [315, 247] width 142 height 26
click at [364, 250] on div "Class cannot be ended without an active internet connection. End" at bounding box center [315, 247] width 142 height 26
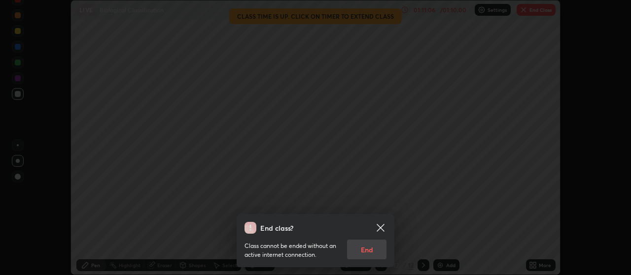
click at [378, 227] on icon at bounding box center [379, 227] width 7 height 7
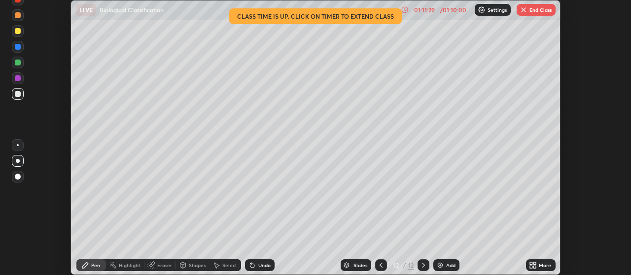
click at [536, 265] on icon at bounding box center [535, 264] width 2 height 2
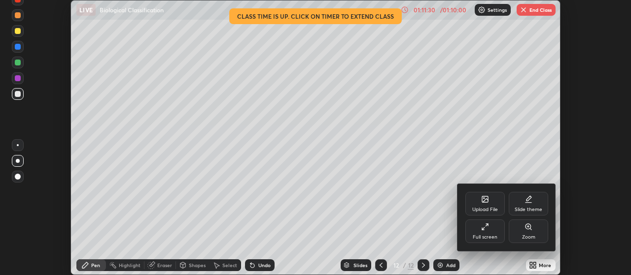
click at [487, 231] on div "Full screen" at bounding box center [484, 232] width 39 height 24
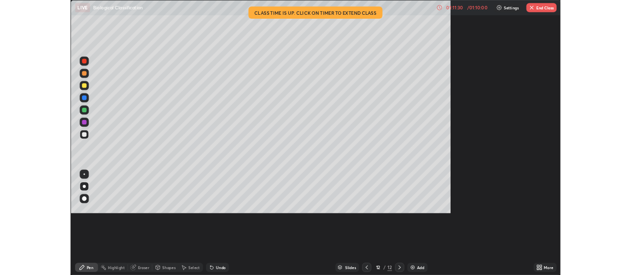
scroll to position [355, 631]
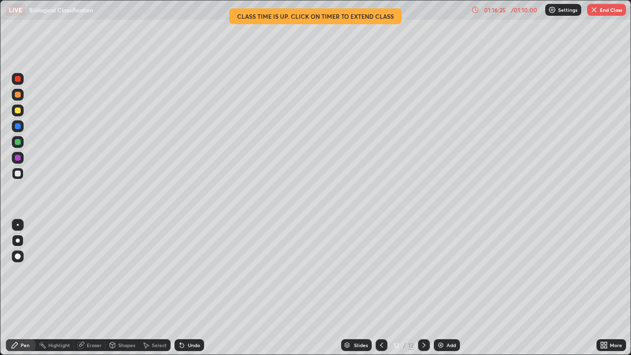
click at [604, 11] on button "End Class" at bounding box center [606, 10] width 39 height 12
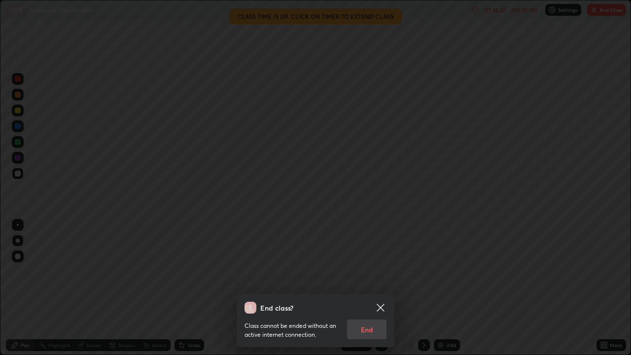
click at [373, 275] on div "Class cannot be ended without an active internet connection. End" at bounding box center [315, 326] width 142 height 26
click at [375, 275] on div "Class cannot be ended without an active internet connection. End" at bounding box center [315, 326] width 142 height 26
click at [372, 275] on div "Class cannot be ended without an active internet connection. End" at bounding box center [315, 326] width 142 height 26
click at [371, 275] on div "Class cannot be ended without an active internet connection. End" at bounding box center [315, 326] width 142 height 26
click at [422, 275] on div "End class? Class cannot be ended without an active internet connection. End" at bounding box center [315, 177] width 631 height 355
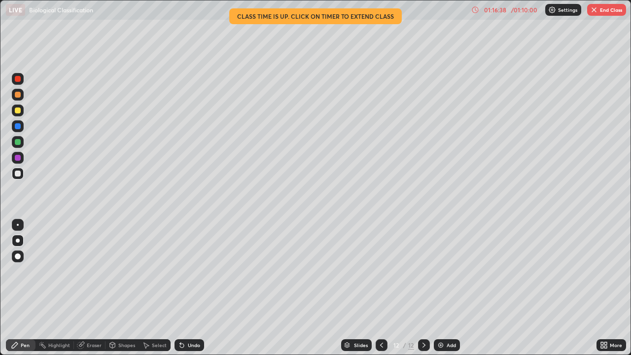
click at [607, 12] on button "End Class" at bounding box center [606, 10] width 39 height 12
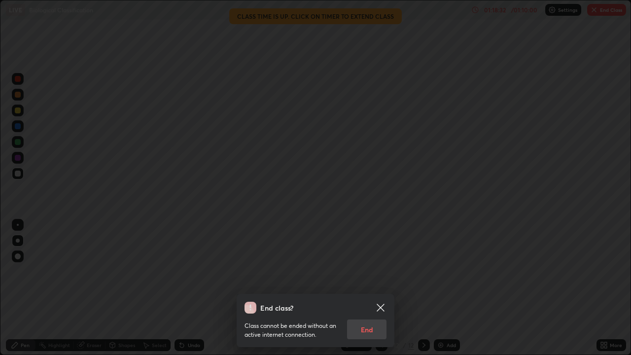
click at [364, 275] on div "Class cannot be ended without an active internet connection. End" at bounding box center [315, 326] width 142 height 26
click at [381, 275] on icon at bounding box center [379, 307] width 7 height 7
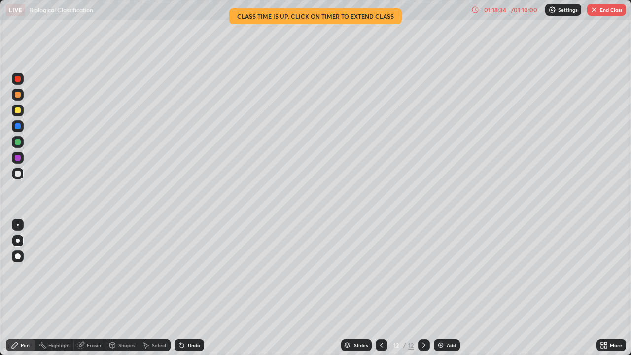
click at [606, 275] on icon at bounding box center [605, 346] width 2 height 2
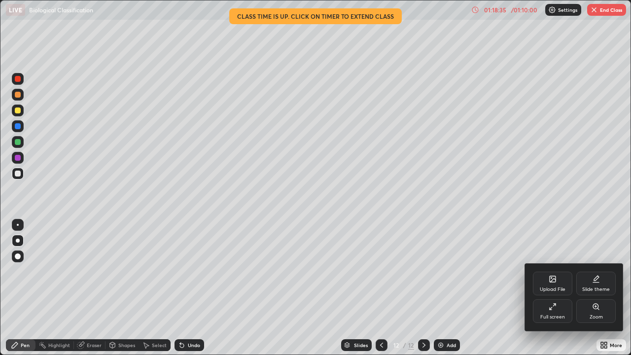
click at [547, 275] on div "Full screen" at bounding box center [552, 311] width 39 height 24
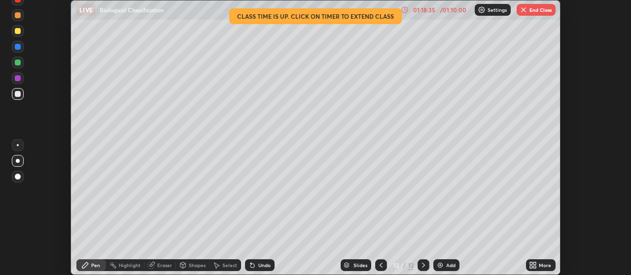
scroll to position [49002, 48647]
click at [538, 12] on button "End Class" at bounding box center [535, 10] width 39 height 12
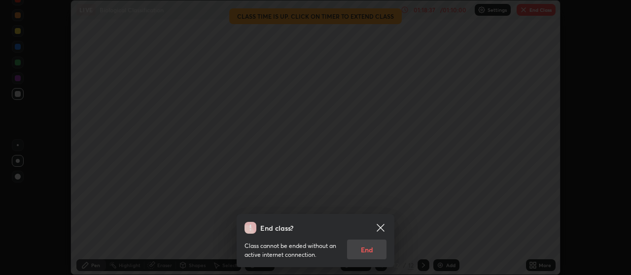
click at [355, 248] on div "Class cannot be ended without an active internet connection. End" at bounding box center [315, 247] width 142 height 26
click at [366, 249] on div "Class cannot be ended without an active internet connection. End" at bounding box center [315, 247] width 142 height 26
click at [370, 254] on div "Class cannot be ended without an active internet connection. End" at bounding box center [315, 247] width 142 height 26
click at [372, 250] on div "Class cannot be ended without an active internet connection. End" at bounding box center [315, 247] width 142 height 26
click at [381, 230] on icon at bounding box center [379, 227] width 7 height 7
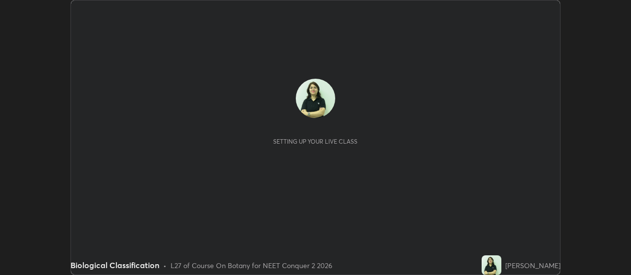
scroll to position [275, 630]
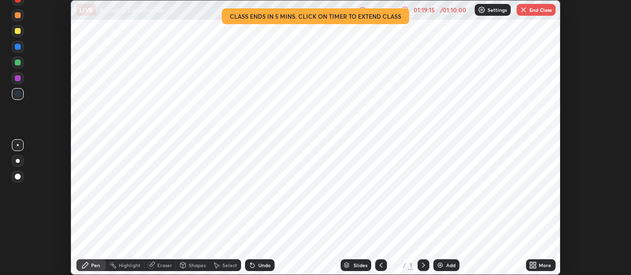
click at [529, 13] on button "End Class" at bounding box center [535, 10] width 39 height 12
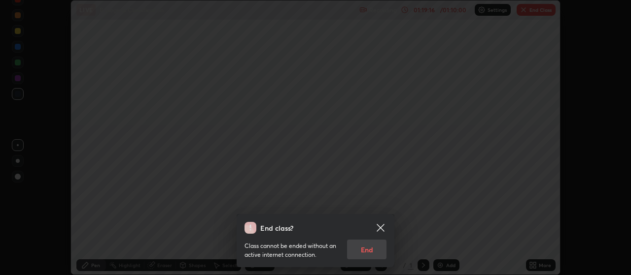
click at [363, 252] on div "Class cannot be ended without an active internet connection. End" at bounding box center [315, 247] width 142 height 26
click at [375, 255] on div "Class cannot be ended without an active internet connection. End" at bounding box center [315, 247] width 142 height 26
click at [373, 251] on div "Class cannot be ended without an active internet connection. End" at bounding box center [315, 247] width 142 height 26
click at [371, 250] on div "Class cannot be ended without an active internet connection. End" at bounding box center [315, 247] width 142 height 26
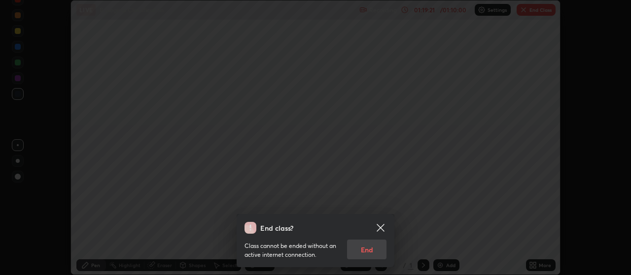
click at [367, 254] on div "Class cannot be ended without an active internet connection. End" at bounding box center [315, 247] width 142 height 26
click at [384, 225] on icon at bounding box center [381, 228] width 12 height 12
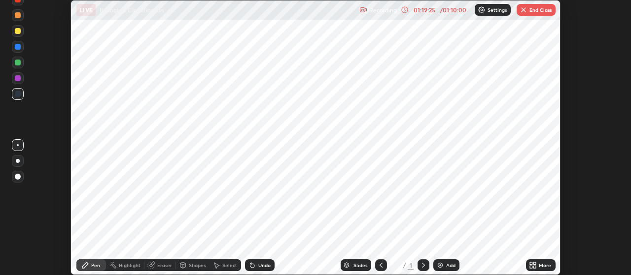
click at [452, 268] on div "Add" at bounding box center [450, 265] width 9 height 5
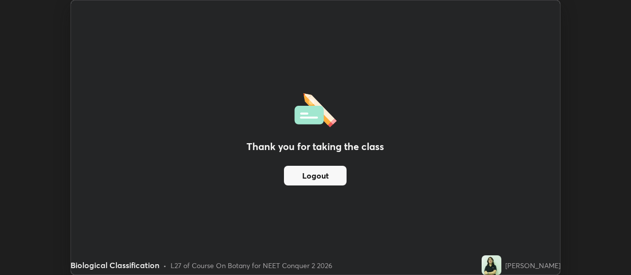
click at [327, 176] on button "Logout" at bounding box center [315, 176] width 63 height 20
click at [322, 178] on button "Logout" at bounding box center [315, 176] width 63 height 20
click at [301, 177] on button "Logout" at bounding box center [315, 176] width 63 height 20
click at [294, 178] on button "Logout" at bounding box center [315, 176] width 63 height 20
